Goal: Information Seeking & Learning: Find specific fact

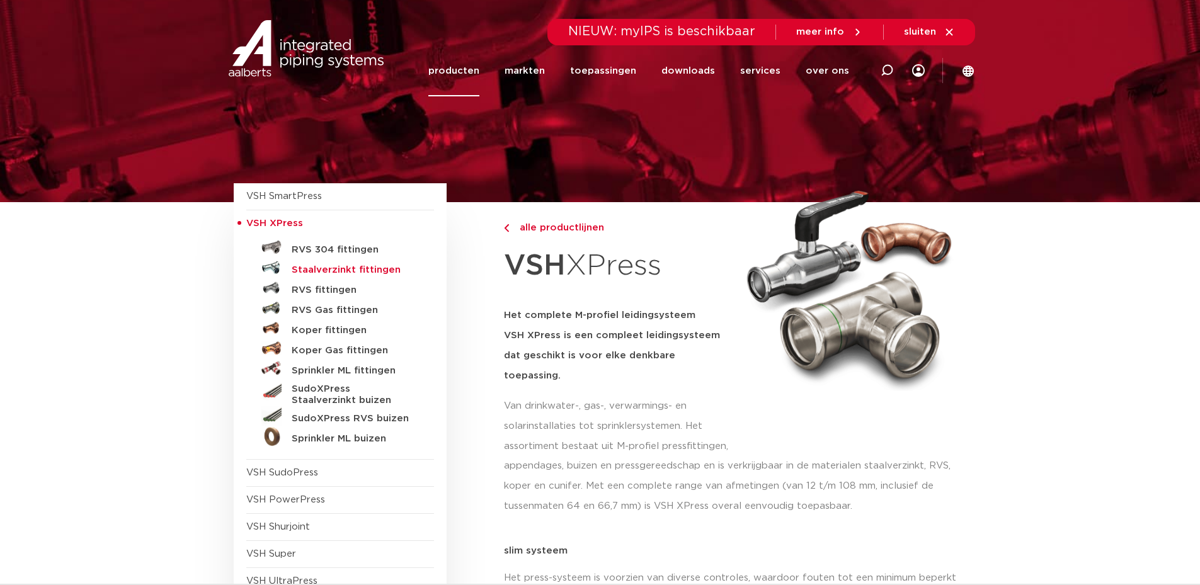
click at [357, 269] on h5 "Staalverzinkt fittingen" at bounding box center [354, 270] width 125 height 11
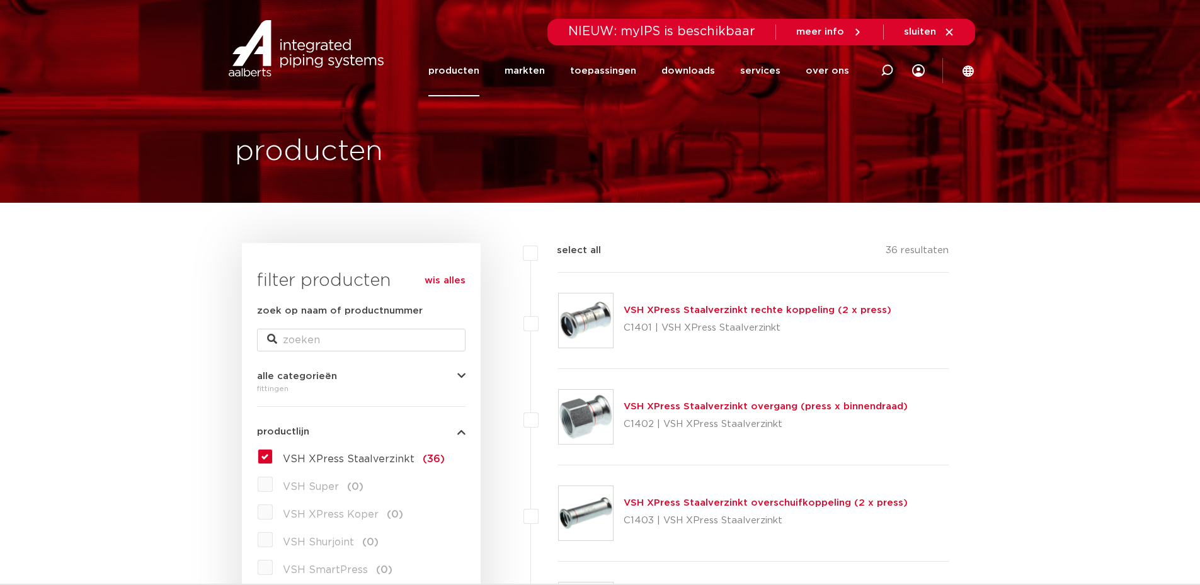
scroll to position [252, 0]
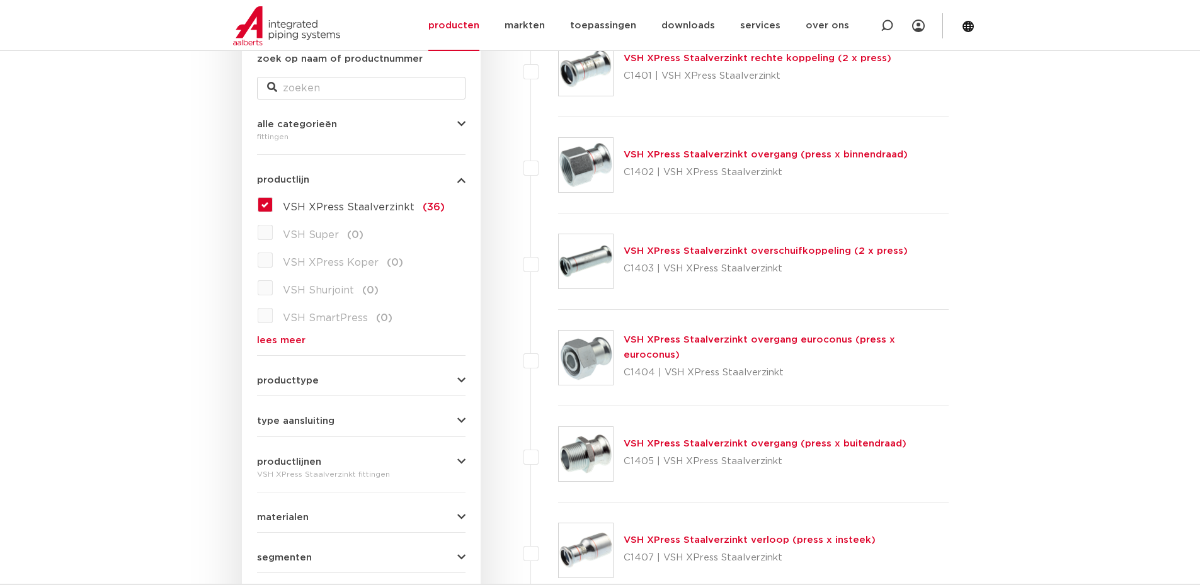
click at [329, 377] on button "producttype" at bounding box center [361, 380] width 209 height 9
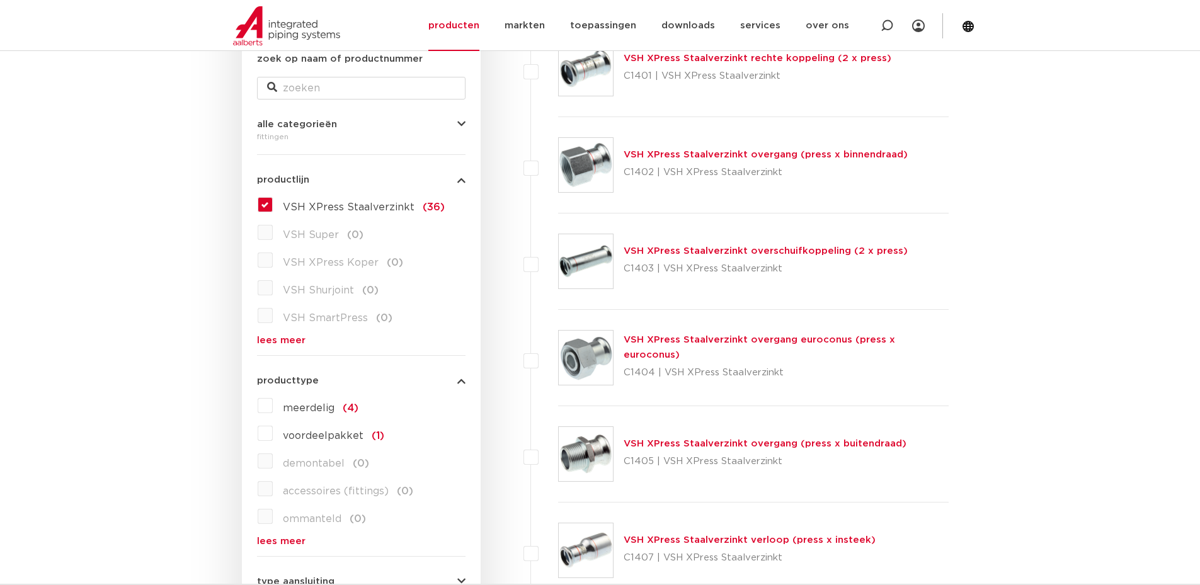
click at [314, 209] on span "VSH XPress Staalverzinkt" at bounding box center [349, 207] width 132 height 10
click at [0, 0] on input "VSH XPress Staalverzinkt (36)" at bounding box center [0, 0] width 0 height 0
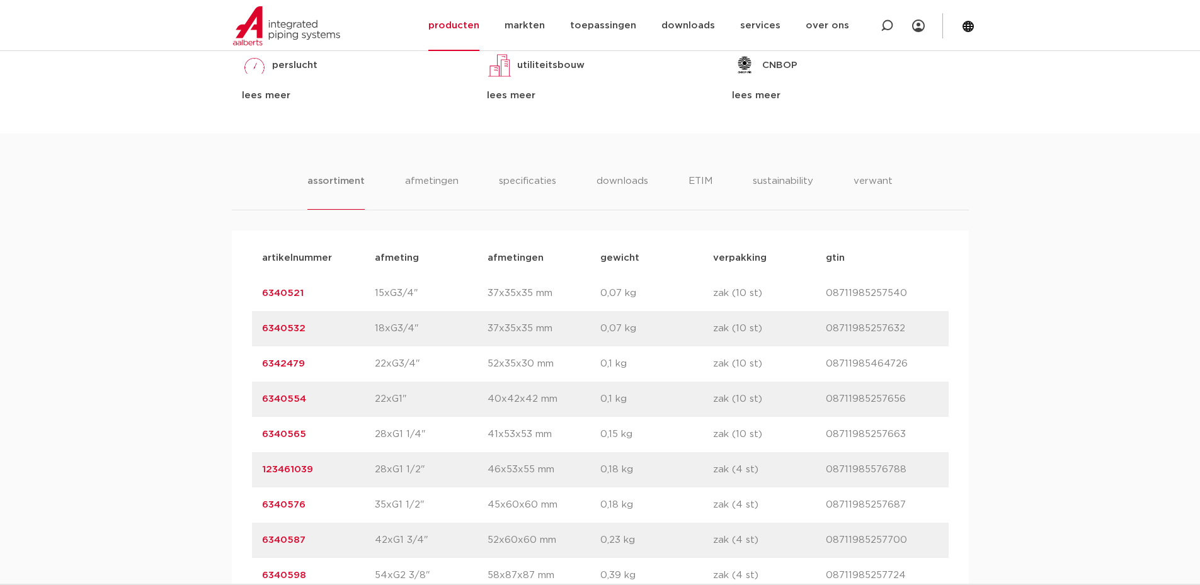
scroll to position [819, 0]
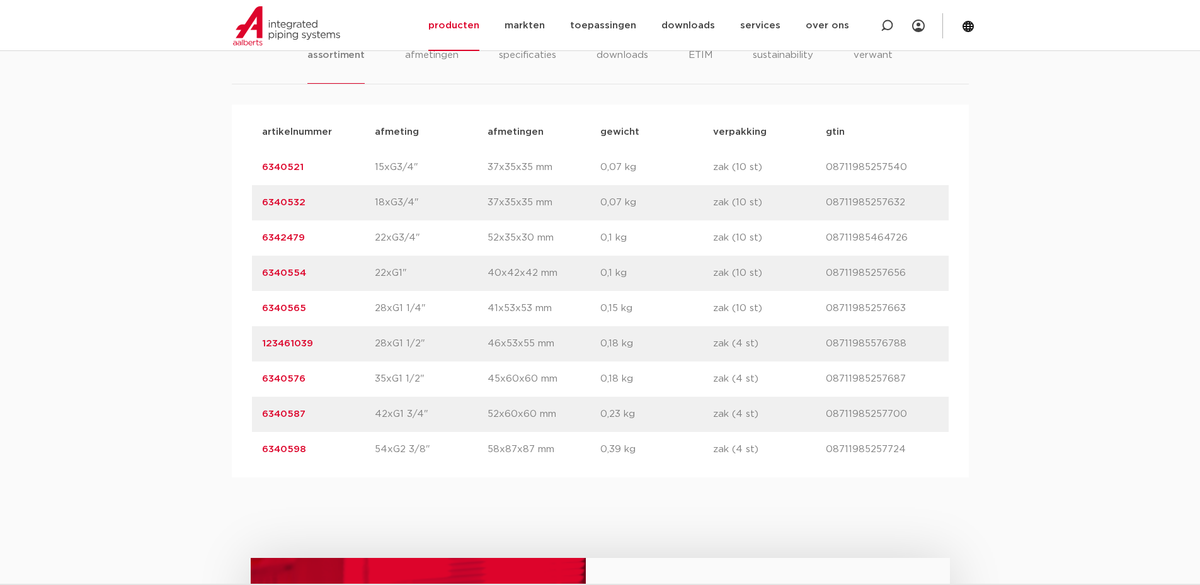
drag, startPoint x: 328, startPoint y: 378, endPoint x: 261, endPoint y: 382, distance: 66.9
click at [261, 382] on div "artikelnummer 6340576 afmeting 35xG1 1/2" afmetingen 45x60x60 mm gewicht 0,18 k…" at bounding box center [600, 379] width 697 height 35
copy link "6340576"
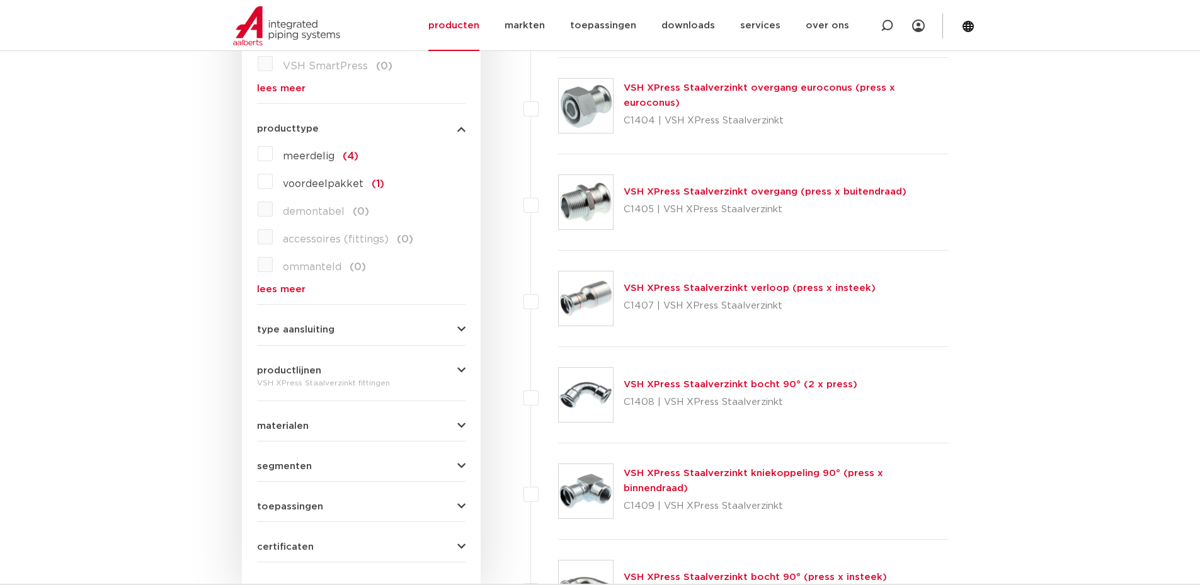
click at [341, 431] on form "zoek op naam of productnummer alle categorieën fittingen fittingen afsluiters b…" at bounding box center [361, 181] width 209 height 763
click at [342, 428] on button "materialen" at bounding box center [361, 425] width 209 height 9
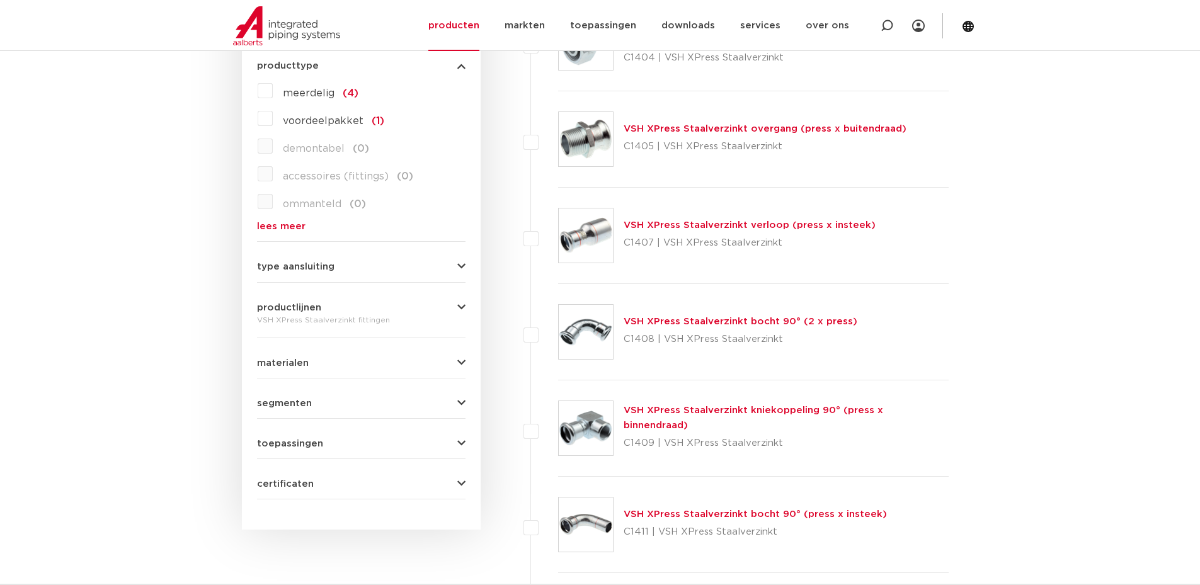
click at [321, 444] on button "toepassingen" at bounding box center [361, 443] width 209 height 9
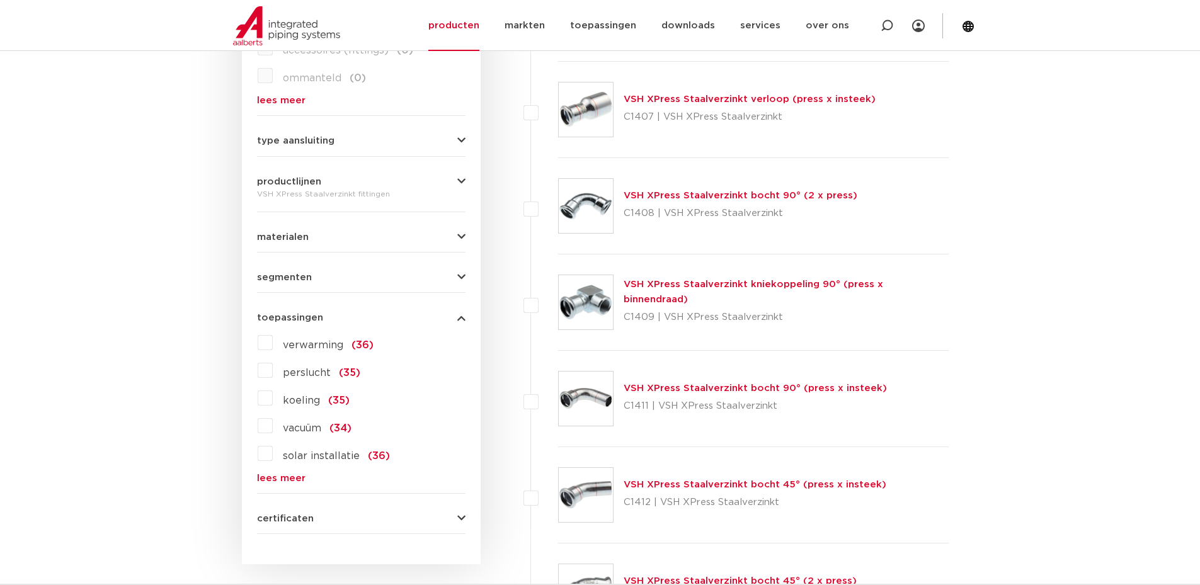
scroll to position [756, 0]
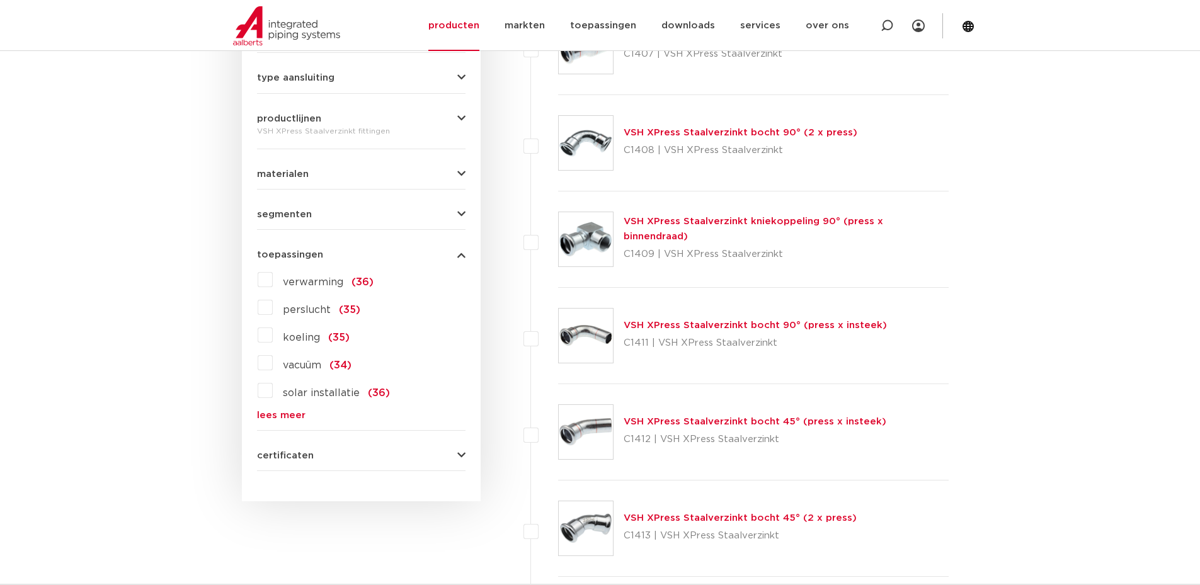
click at [284, 414] on link "lees meer" at bounding box center [361, 415] width 209 height 9
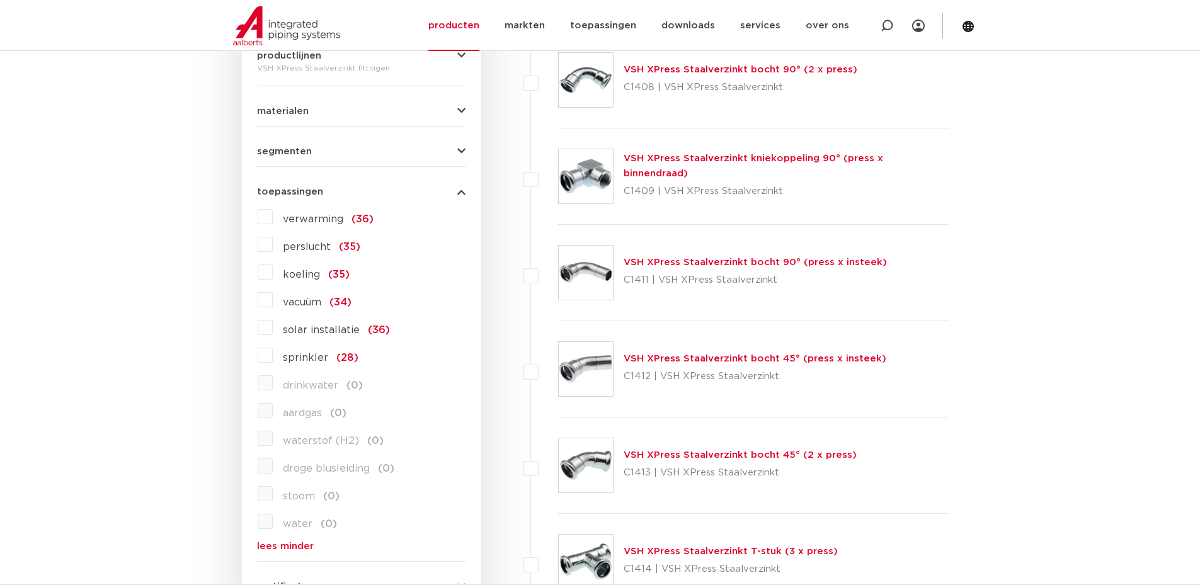
click at [274, 416] on label "aardgas (0)" at bounding box center [310, 411] width 74 height 20
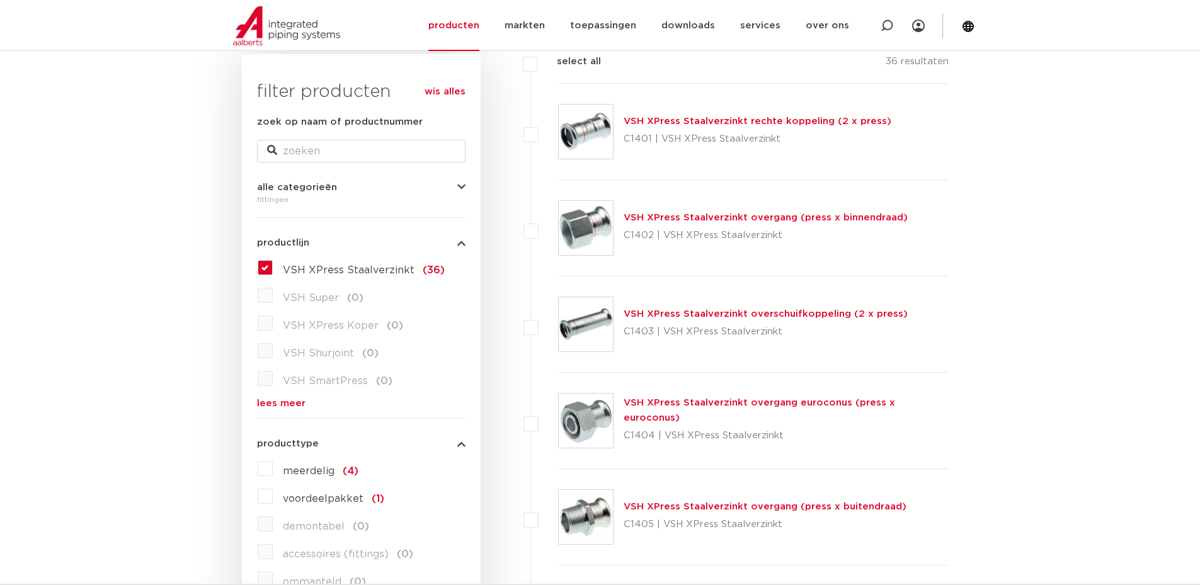
scroll to position [0, 0]
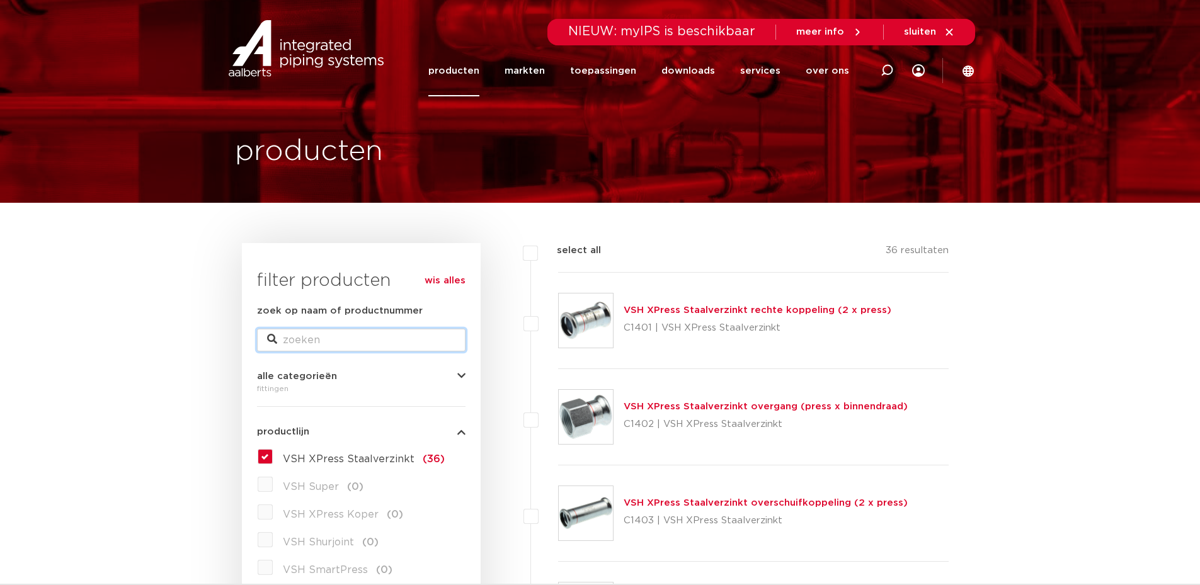
click at [342, 336] on input "zoek op naam of productnummer" at bounding box center [361, 340] width 209 height 23
type input "g"
paste input "39725"
type input "39725"
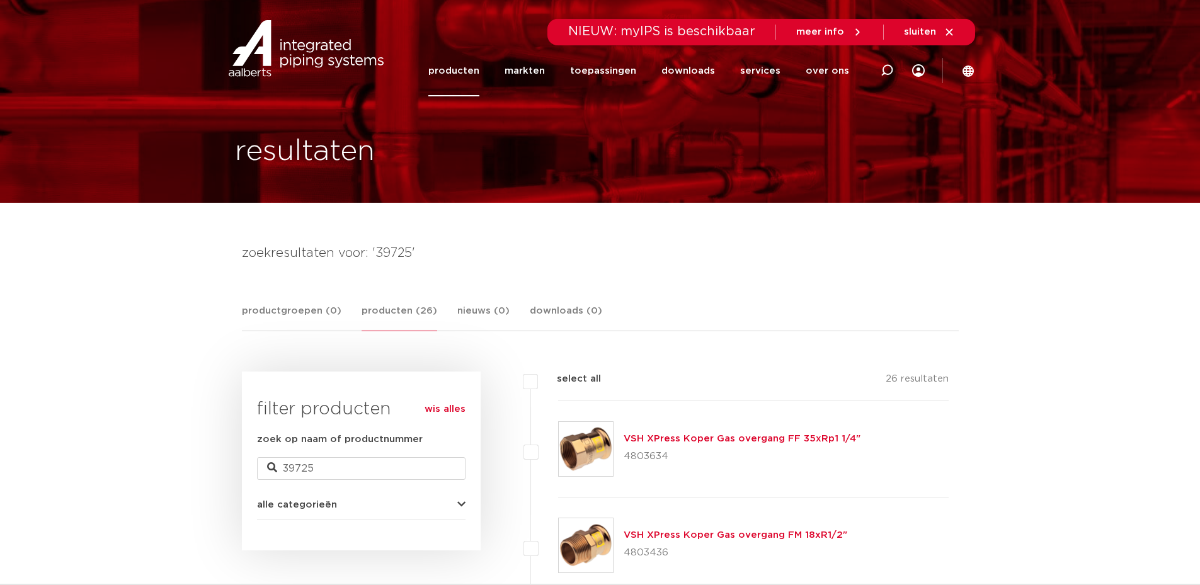
click at [882, 64] on icon at bounding box center [887, 70] width 13 height 13
paste input "39725"
type input "39725"
click button "Zoeken" at bounding box center [0, 0] width 0 height 0
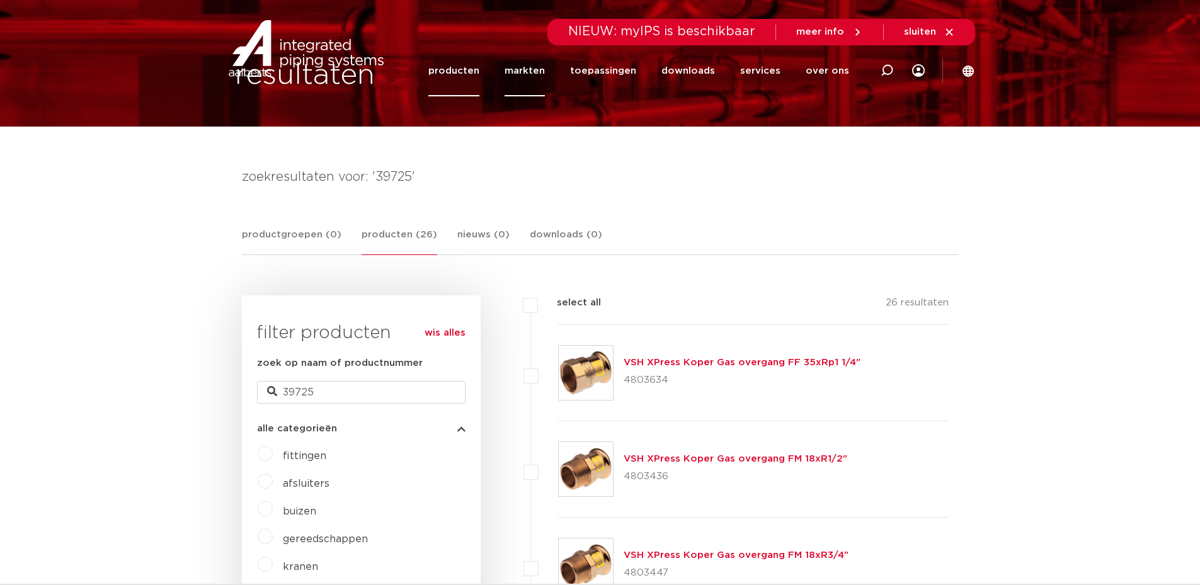
scroll to position [13, 0]
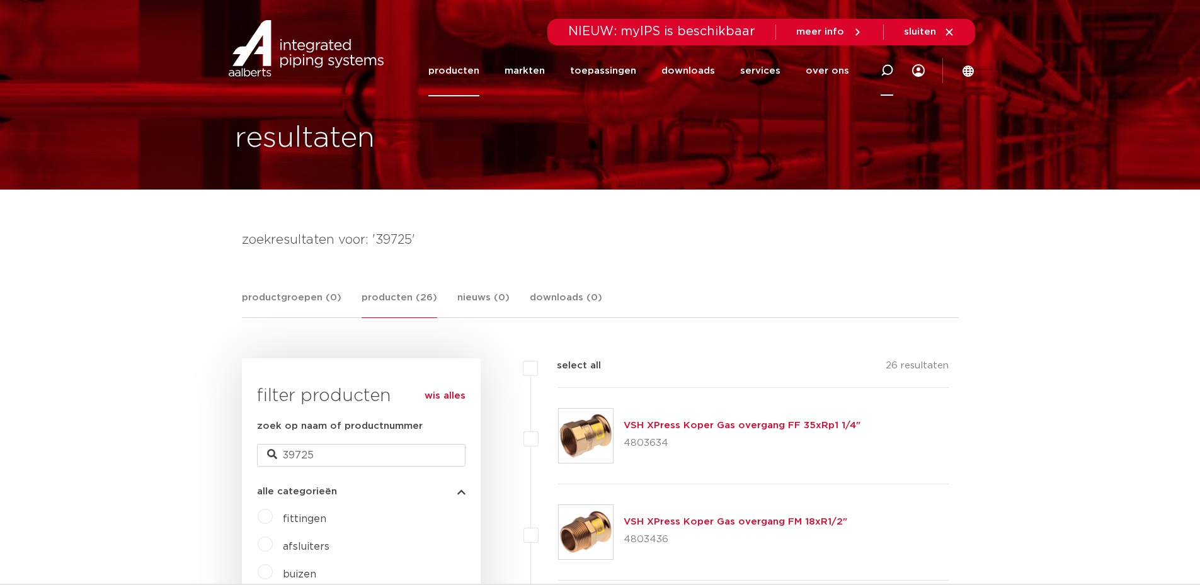
drag, startPoint x: 889, startPoint y: 69, endPoint x: 726, endPoint y: 108, distance: 168.4
click at [889, 69] on icon at bounding box center [887, 70] width 13 height 13
click at [601, 68] on input "Zoeken" at bounding box center [705, 68] width 396 height 25
type input "xpress koper gas 35"
click button "Zoeken" at bounding box center [0, 0] width 0 height 0
